Goal: Task Accomplishment & Management: Manage account settings

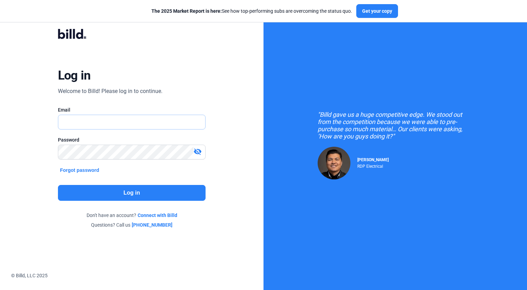
click at [87, 124] on input "text" at bounding box center [131, 122] width 147 height 14
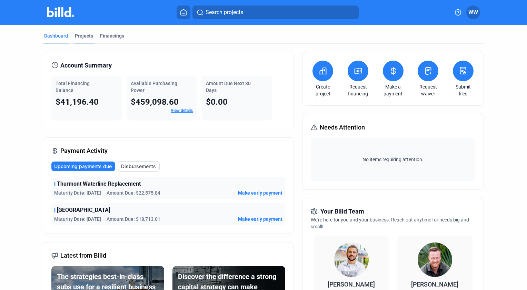
click at [80, 34] on div "Projects" at bounding box center [84, 35] width 18 height 7
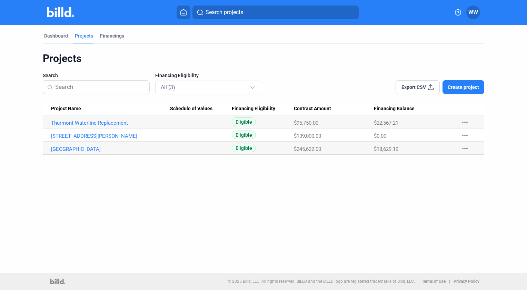
click at [473, 12] on span "WW" at bounding box center [473, 12] width 10 height 8
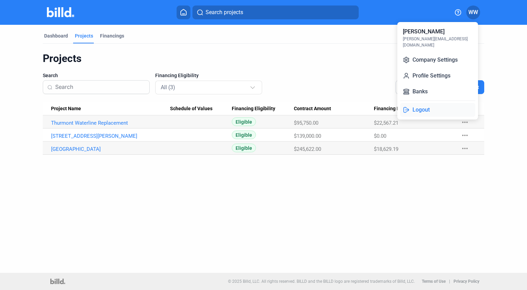
click at [424, 104] on button "Logout" at bounding box center [437, 110] width 75 height 14
